Goal: Navigation & Orientation: Find specific page/section

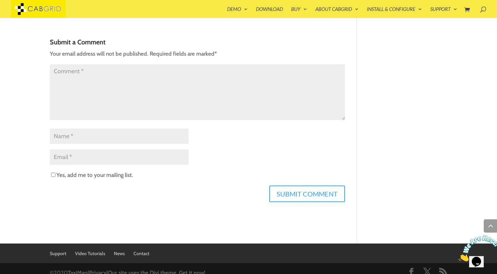
click at [36, 11] on img at bounding box center [38, 9] width 55 height 18
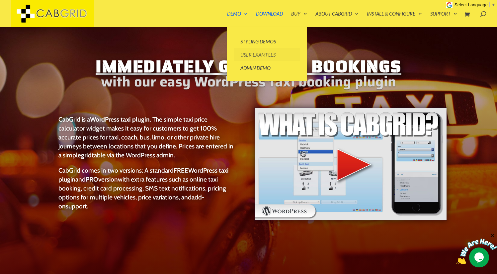
click at [241, 55] on link "User Examples" at bounding box center [267, 54] width 66 height 13
